Goal: Task Accomplishment & Management: Use online tool/utility

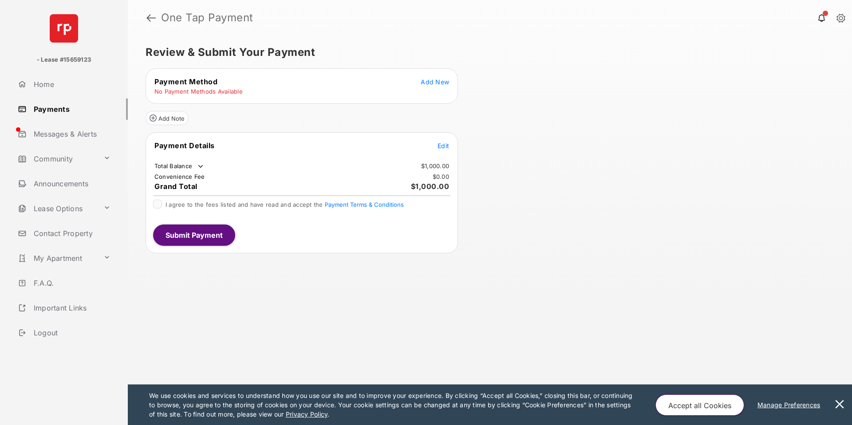
click at [446, 85] on span "Add New" at bounding box center [435, 82] width 28 height 8
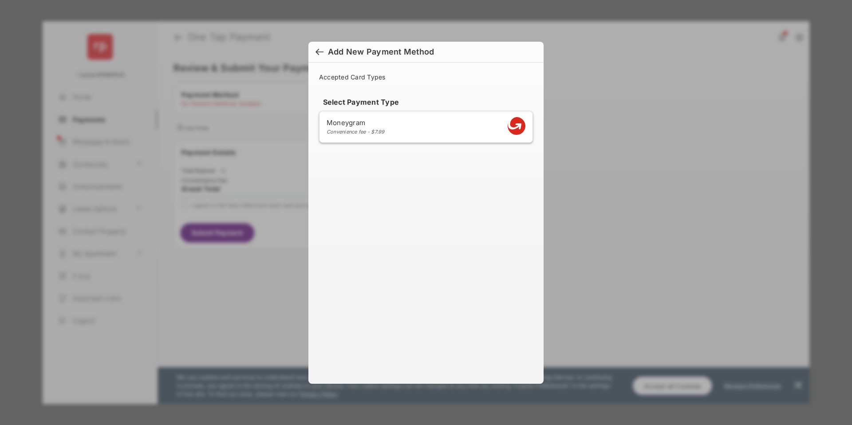
click at [316, 55] on div at bounding box center [320, 53] width 8 height 10
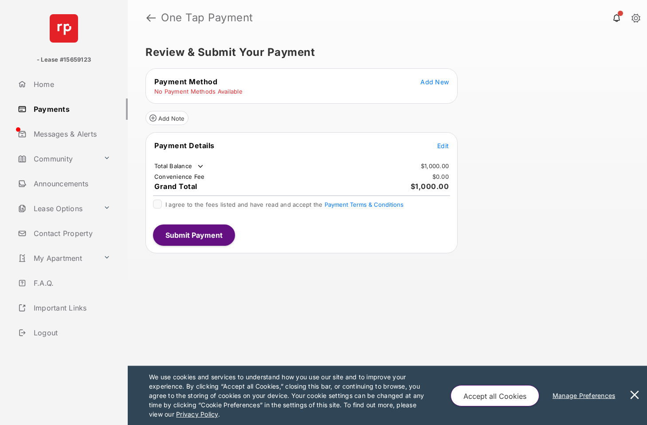
click at [427, 79] on span "Add New" at bounding box center [435, 82] width 28 height 8
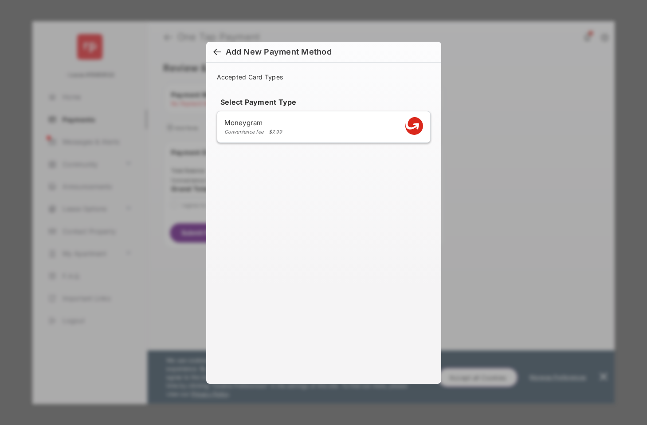
click at [218, 53] on div at bounding box center [217, 53] width 8 height 10
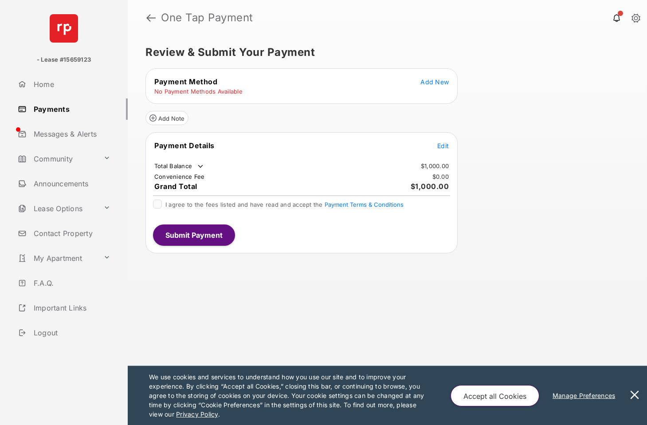
click at [434, 85] on span "Add New" at bounding box center [435, 82] width 28 height 8
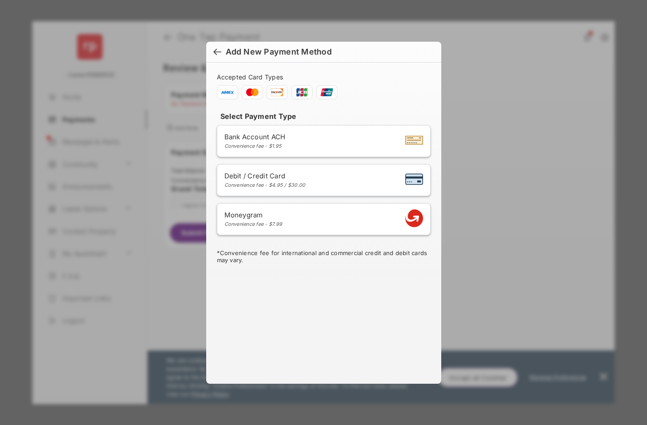
click at [219, 54] on div at bounding box center [217, 53] width 8 height 10
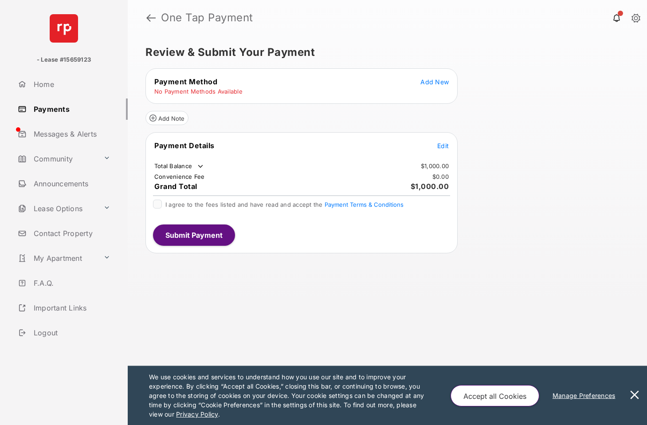
click at [430, 81] on span "Add New" at bounding box center [435, 82] width 28 height 8
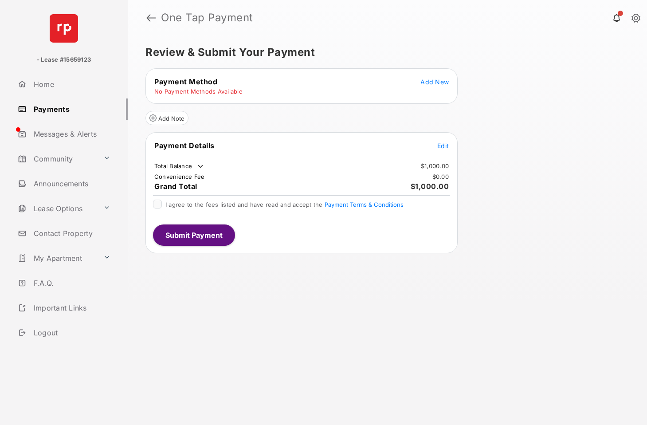
click at [442, 148] on span "Edit" at bounding box center [444, 146] width 12 height 8
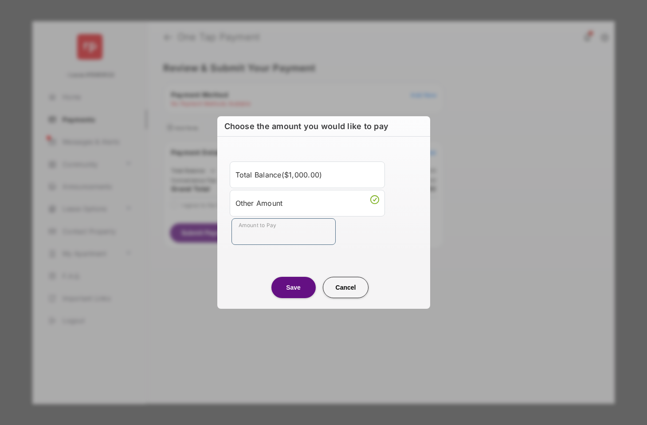
click at [278, 235] on input "Amount to Pay" at bounding box center [284, 231] width 104 height 27
type input "*****"
click at [286, 290] on button "Save" at bounding box center [294, 287] width 44 height 21
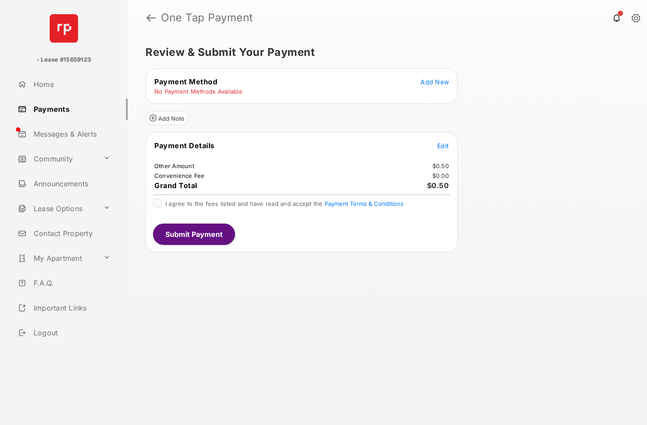
click at [435, 145] on tr "Payment Details Edit" at bounding box center [302, 151] width 310 height 20
click at [439, 147] on span "Edit" at bounding box center [444, 146] width 12 height 8
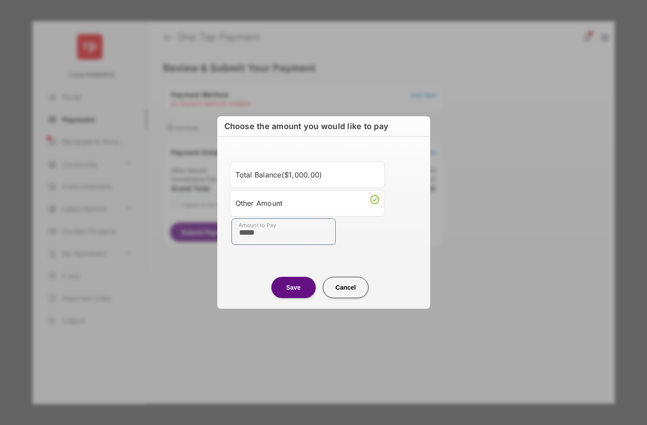
click at [286, 225] on input "*****" at bounding box center [284, 231] width 104 height 27
click at [320, 241] on input "Amount to Pay" at bounding box center [284, 231] width 104 height 27
type input "***"
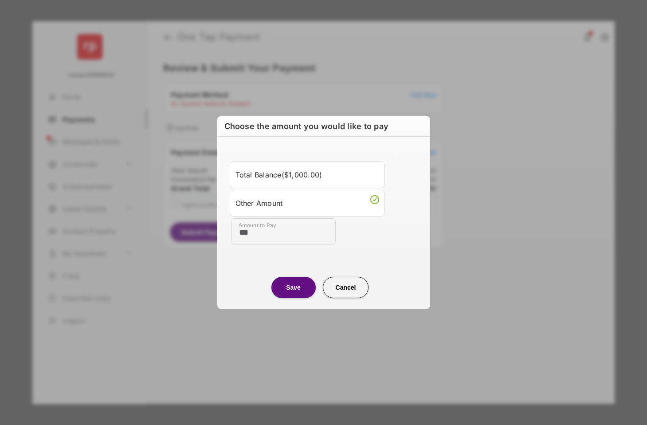
click at [302, 285] on button "Save" at bounding box center [294, 287] width 44 height 21
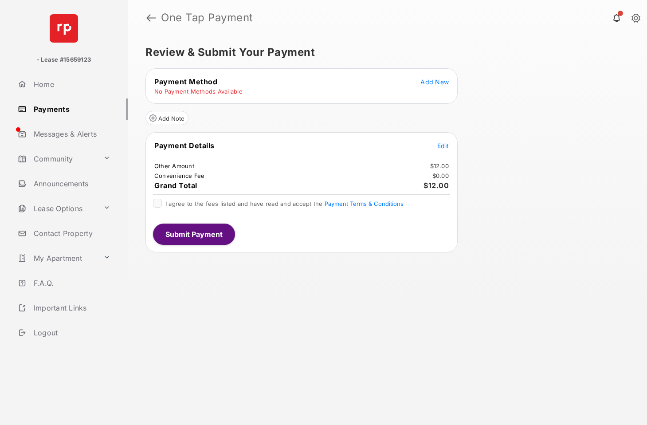
click at [428, 84] on span "Add New" at bounding box center [435, 82] width 28 height 8
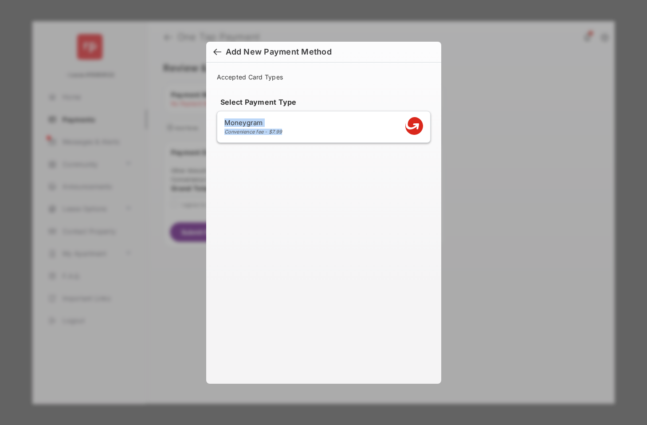
drag, startPoint x: 296, startPoint y: 102, endPoint x: 456, endPoint y: 210, distance: 192.6
click at [456, 210] on div "Add New Payment Method Accepted Card Types Select Payment Type Moneygram Conven…" at bounding box center [323, 212] width 647 height 425
